Goal: Task Accomplishment & Management: Use online tool/utility

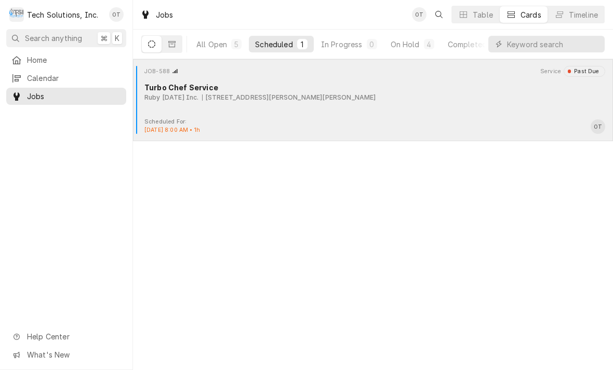
click at [282, 106] on div "JOB-588 Service Past Due Turbo Chef Service Ruby [DATE] Inc. [STREET_ADDRESS][P…" at bounding box center [372, 92] width 471 height 52
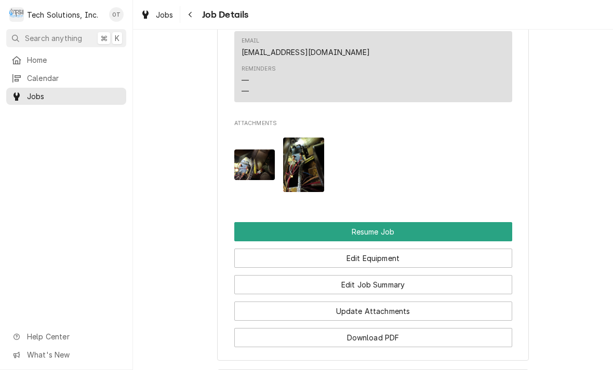
scroll to position [1194, 0]
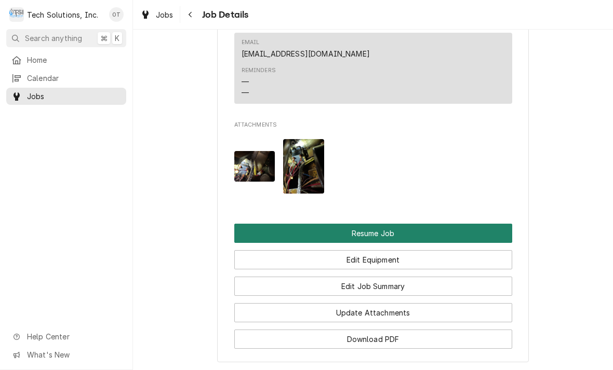
click at [377, 224] on button "Resume Job" at bounding box center [373, 233] width 278 height 19
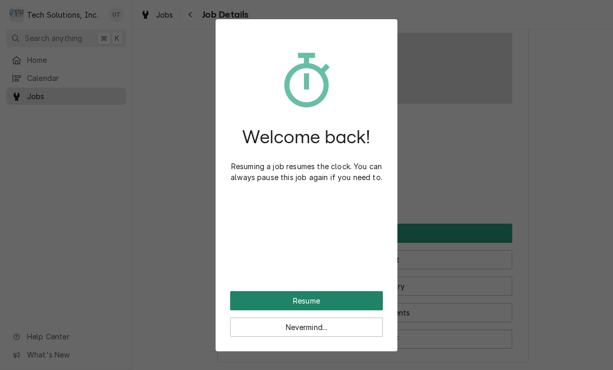
click at [305, 297] on button "Resume" at bounding box center [306, 300] width 153 height 19
